Goal: Task Accomplishment & Management: Manage account settings

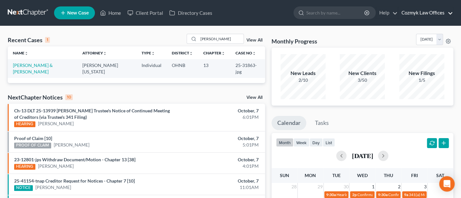
click at [425, 14] on link "Cozmyk Law Offices" at bounding box center [426, 13] width 55 height 12
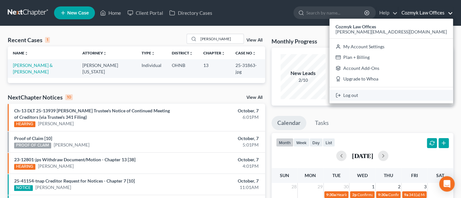
click at [412, 98] on link "Log out" at bounding box center [392, 95] width 124 height 11
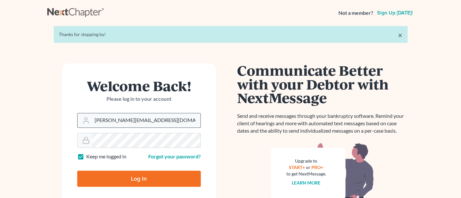
click at [152, 123] on input "Jann@cozmyklaw.com" at bounding box center [146, 120] width 109 height 14
type input "Jann@jwashingtonlaw.com"
click at [140, 176] on input "Log In" at bounding box center [139, 179] width 124 height 16
type input "Thinking..."
